Goal: Check status: Check status

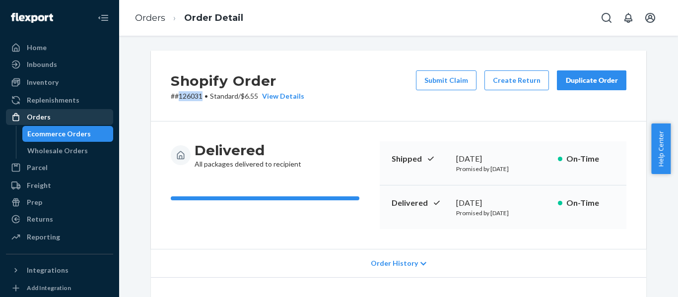
click at [73, 117] on div "Orders" at bounding box center [59, 117] width 105 height 14
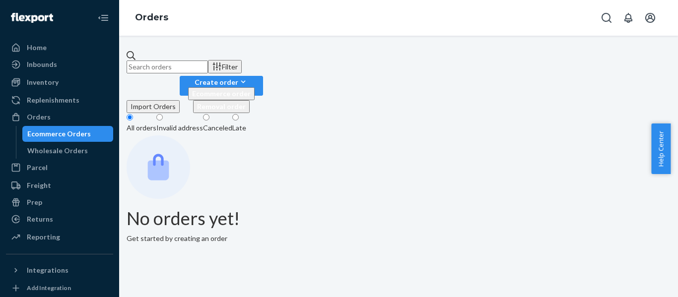
click at [202, 66] on input "text" at bounding box center [167, 67] width 81 height 13
paste input "127779"
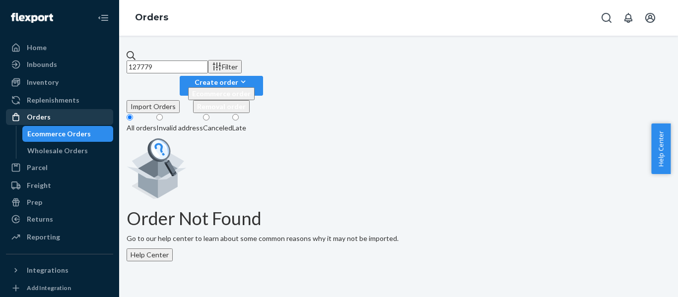
click at [63, 122] on div "Orders" at bounding box center [59, 117] width 105 height 14
click at [53, 120] on div "Orders" at bounding box center [59, 117] width 105 height 14
drag, startPoint x: 189, startPoint y: 58, endPoint x: 124, endPoint y: 53, distance: 65.2
click at [124, 53] on div "127779 Filter Import Orders Create order Ecommerce order Removal order All orde…" at bounding box center [398, 167] width 559 height 262
click at [165, 61] on input "127779" at bounding box center [167, 67] width 81 height 13
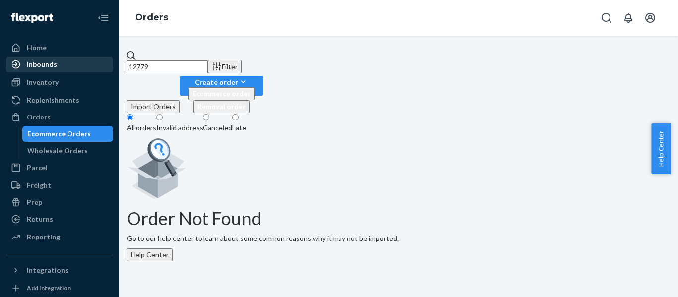
drag, startPoint x: 191, startPoint y: 65, endPoint x: 61, endPoint y: 65, distance: 130.6
click at [61, 65] on div "Home Inbounds Shipping Plans Problems Inventory Products Replenishments Orders …" at bounding box center [339, 148] width 678 height 297
paste input "7"
drag, startPoint x: 246, startPoint y: 55, endPoint x: 42, endPoint y: 57, distance: 203.6
click at [42, 57] on div "Home Inbounds Shipping Plans Problems Inventory Products Replenishments Orders …" at bounding box center [339, 148] width 678 height 297
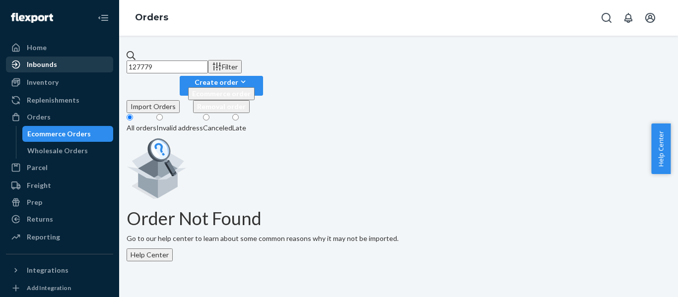
paste input "[EMAIL_ADDRESS][DOMAIN_NAME]"
type input "[EMAIL_ADDRESS][DOMAIN_NAME]"
